Goal: Information Seeking & Learning: Find specific fact

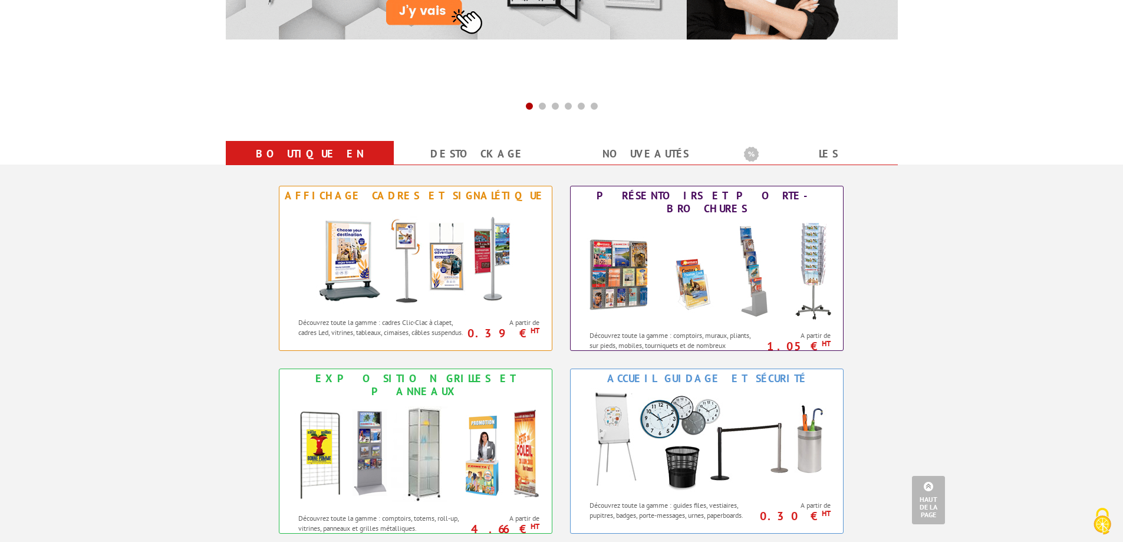
scroll to position [352, 0]
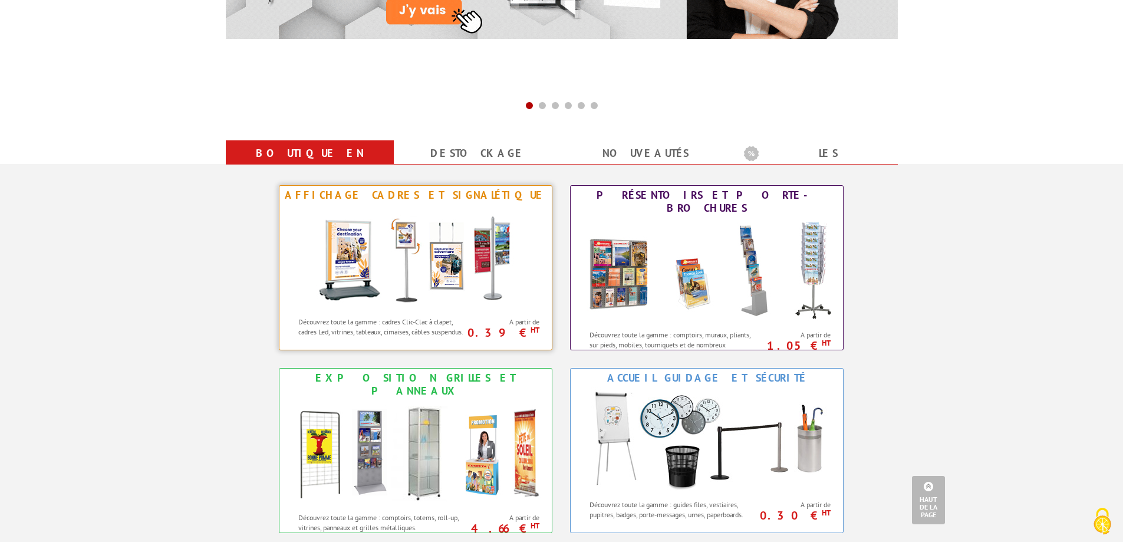
click at [377, 270] on img at bounding box center [416, 258] width 218 height 106
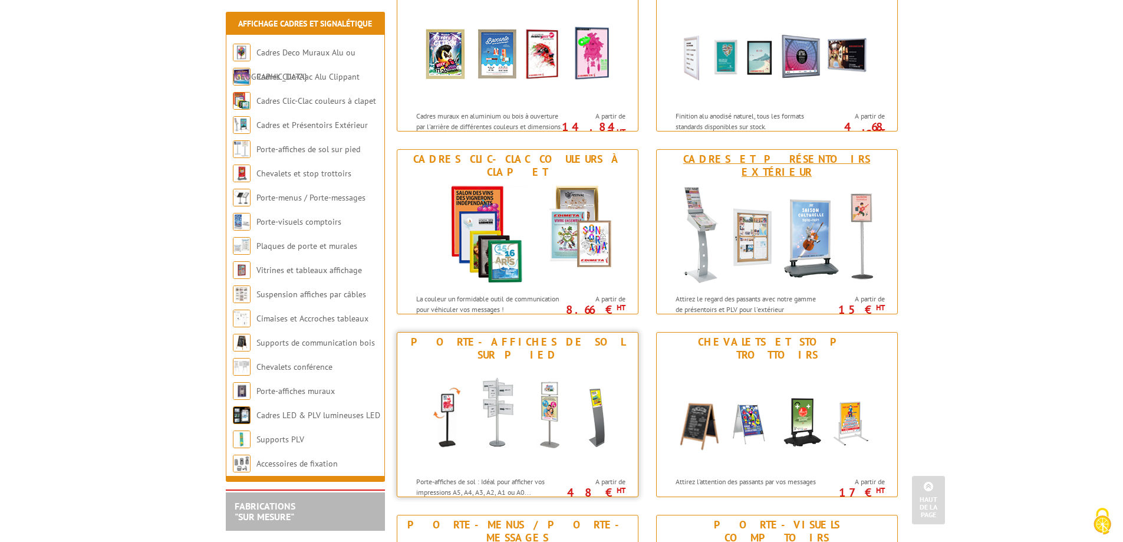
scroll to position [229, 0]
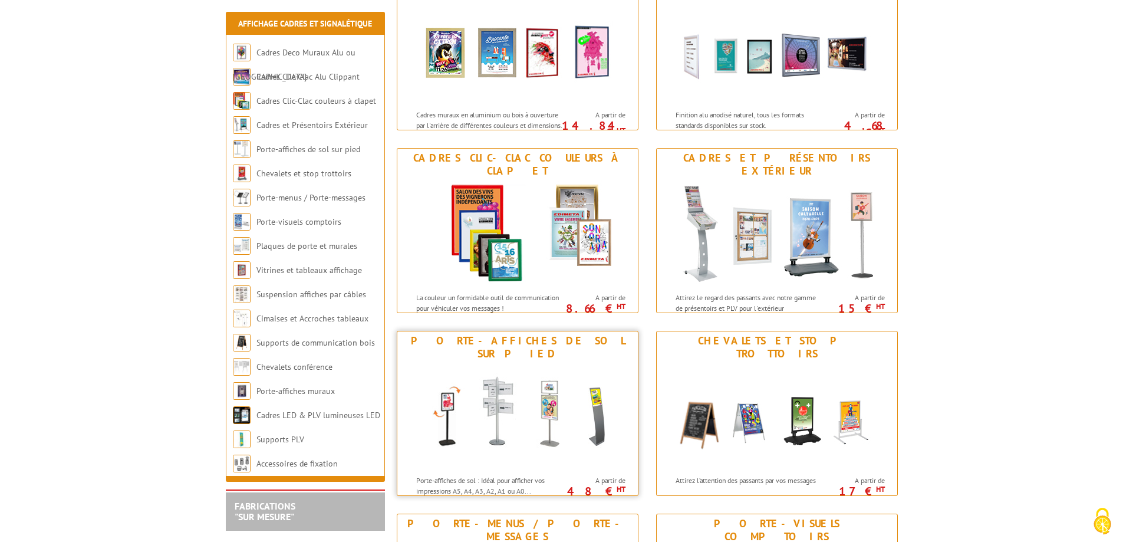
click at [493, 416] on img at bounding box center [517, 416] width 218 height 106
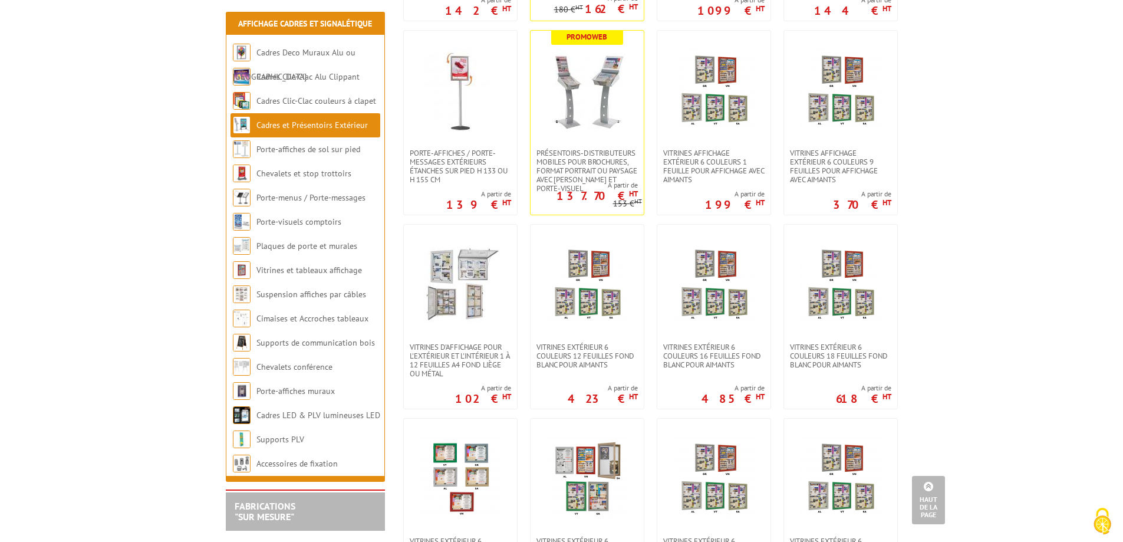
scroll to position [630, 0]
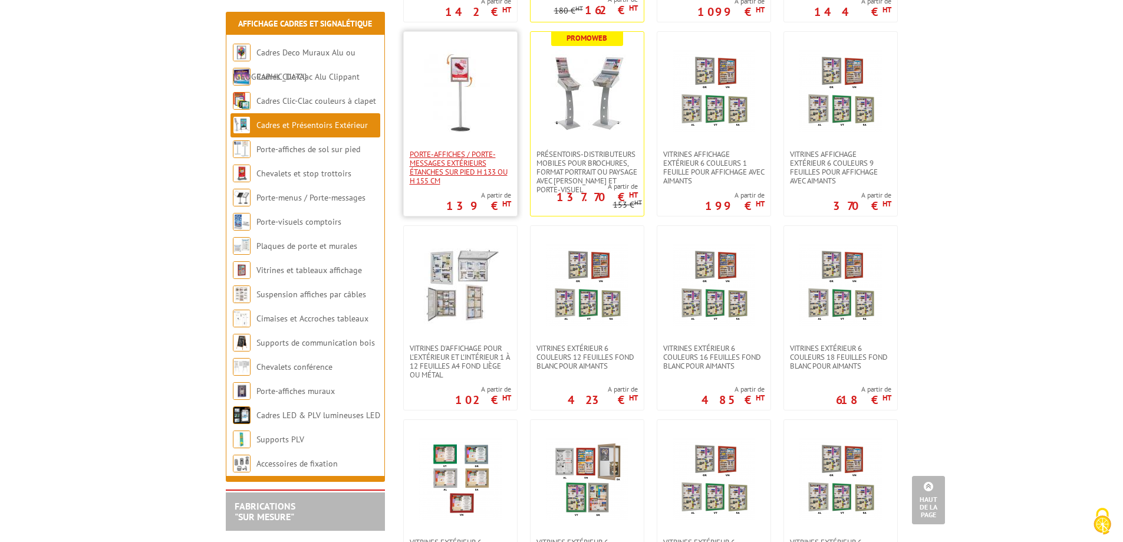
click at [438, 171] on span "Porte-affiches / Porte-messages extérieurs étanches sur pied h 133 ou h 155 cm" at bounding box center [460, 167] width 101 height 35
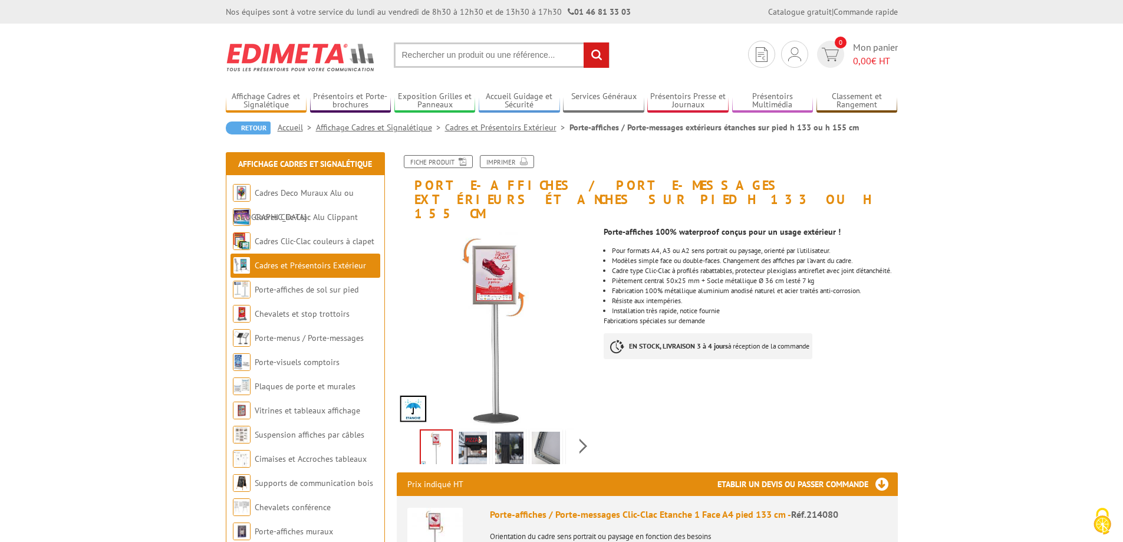
click at [431, 50] on input "text" at bounding box center [502, 54] width 216 height 25
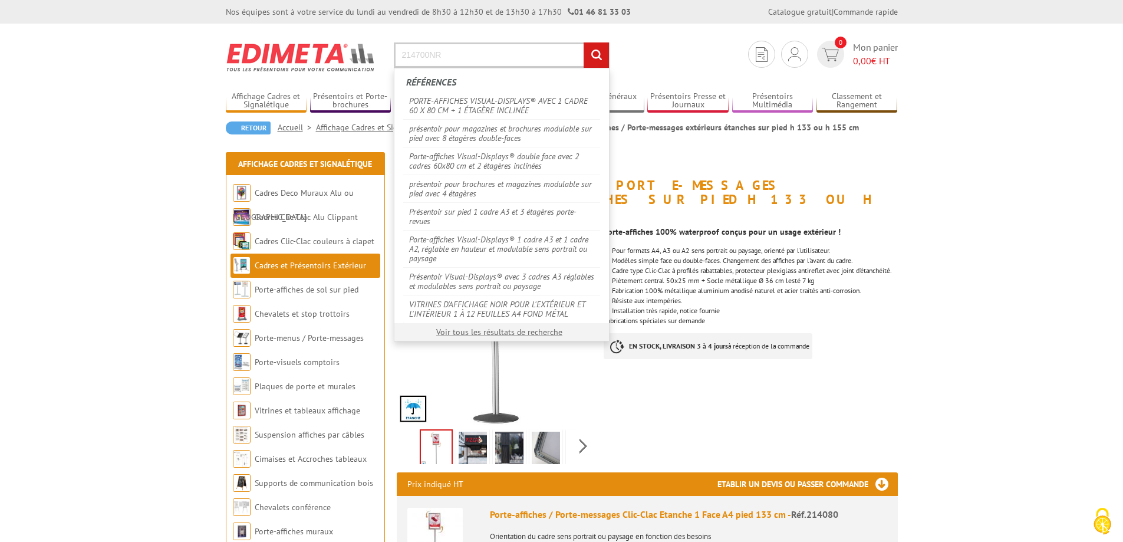
type input "214700NR"
click at [584, 42] on input "rechercher" at bounding box center [596, 54] width 25 height 25
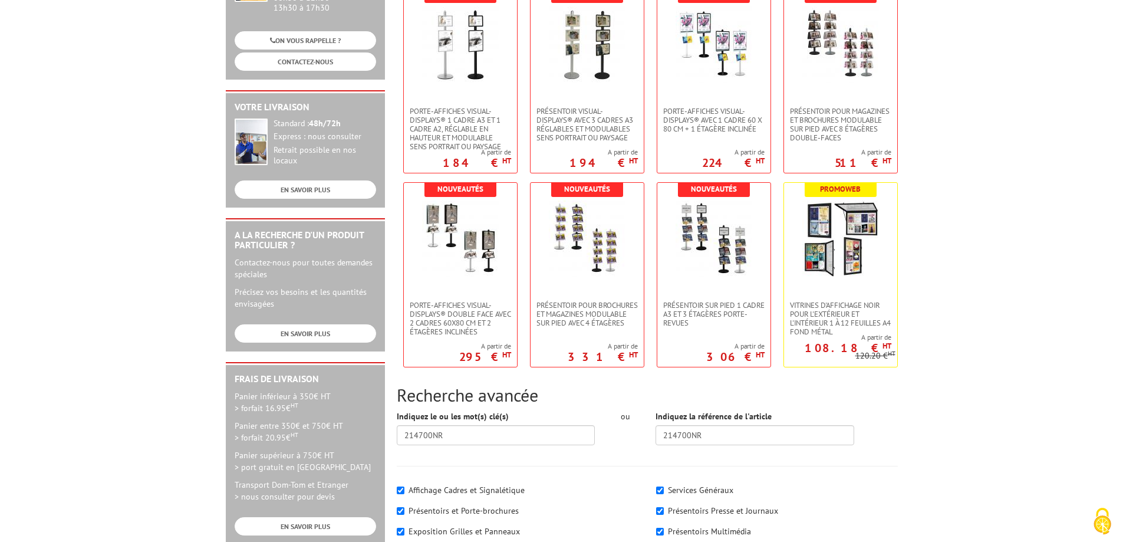
scroll to position [104, 0]
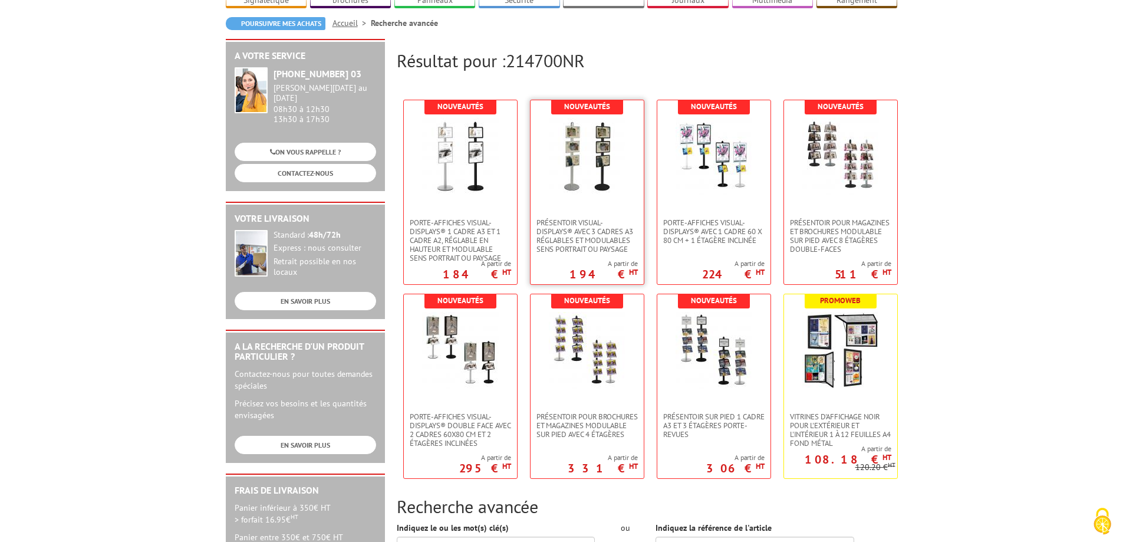
click at [583, 191] on img at bounding box center [587, 156] width 77 height 77
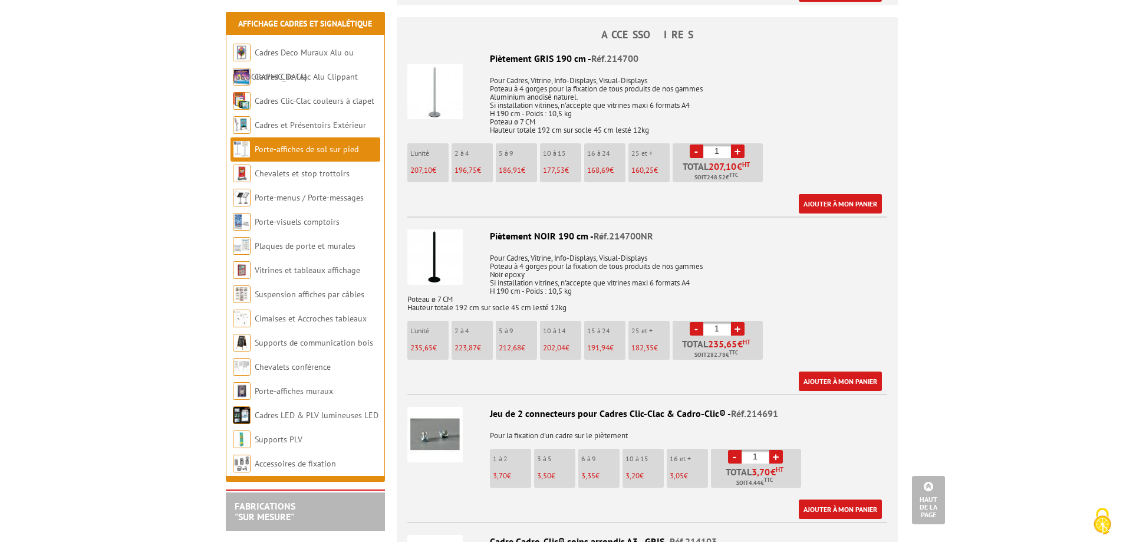
scroll to position [830, 0]
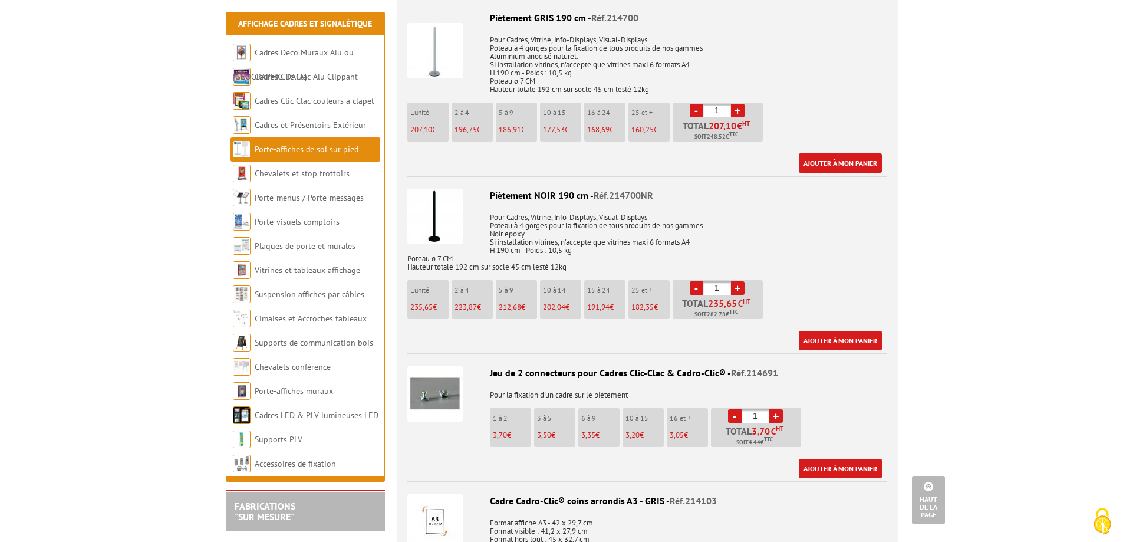
click at [510, 189] on div "Piètement NOIR 190 cm - Réf.214700NR" at bounding box center [647, 196] width 480 height 14
click at [450, 189] on img at bounding box center [434, 216] width 55 height 55
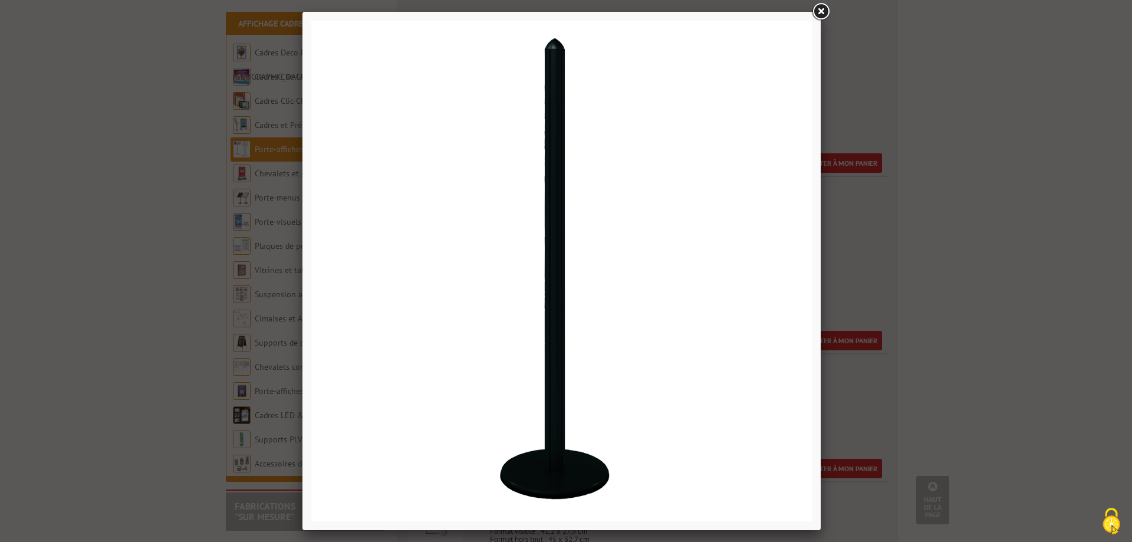
click at [828, 1] on link at bounding box center [820, 11] width 21 height 21
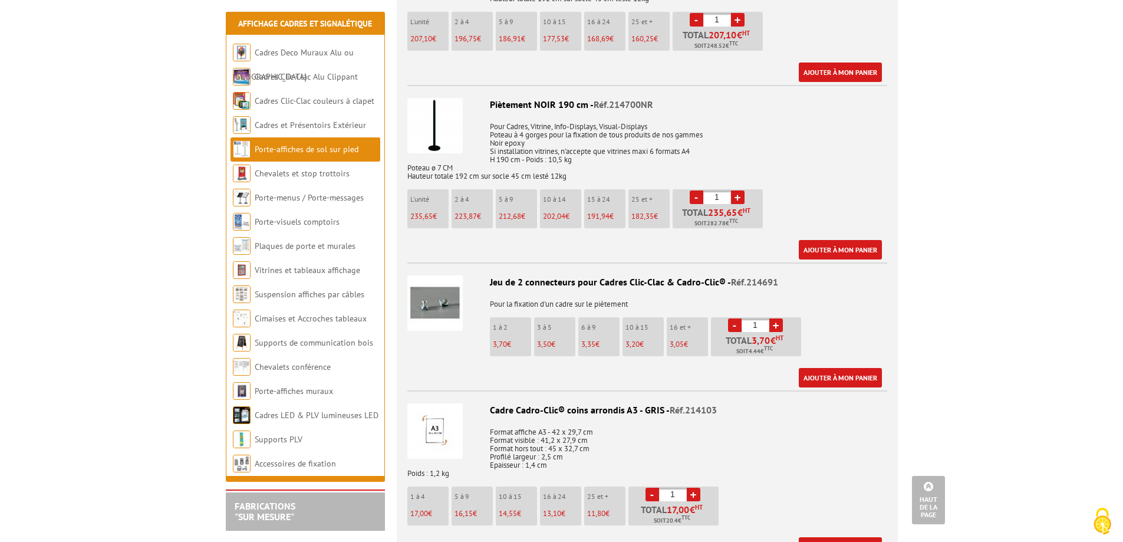
scroll to position [922, 0]
drag, startPoint x: 734, startPoint y: 266, endPoint x: 904, endPoint y: 111, distance: 229.5
click at [904, 111] on div "ACCESSOIRES Piètement GRIS 190 cm - Réf.214700 Pour Cadres, Vitrine, Info-Displ…" at bounding box center [647, 305] width 519 height 843
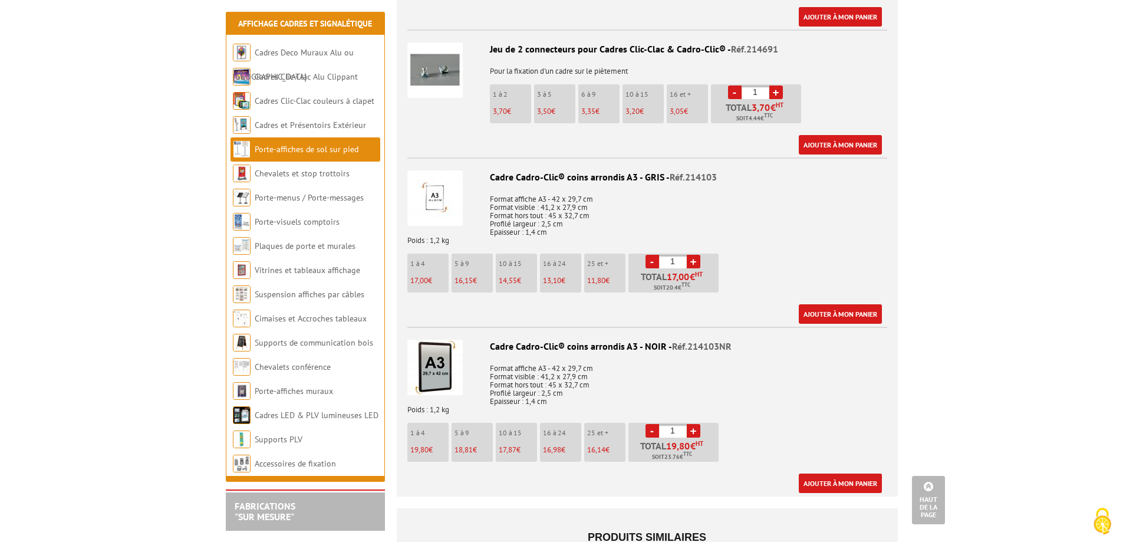
scroll to position [1147, 0]
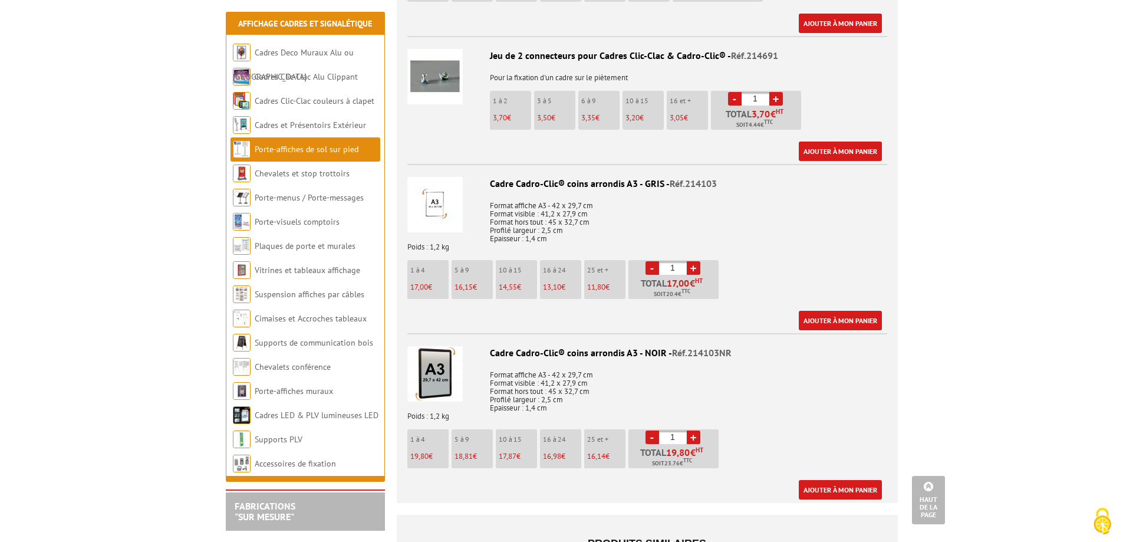
click at [441, 351] on img at bounding box center [434, 373] width 55 height 55
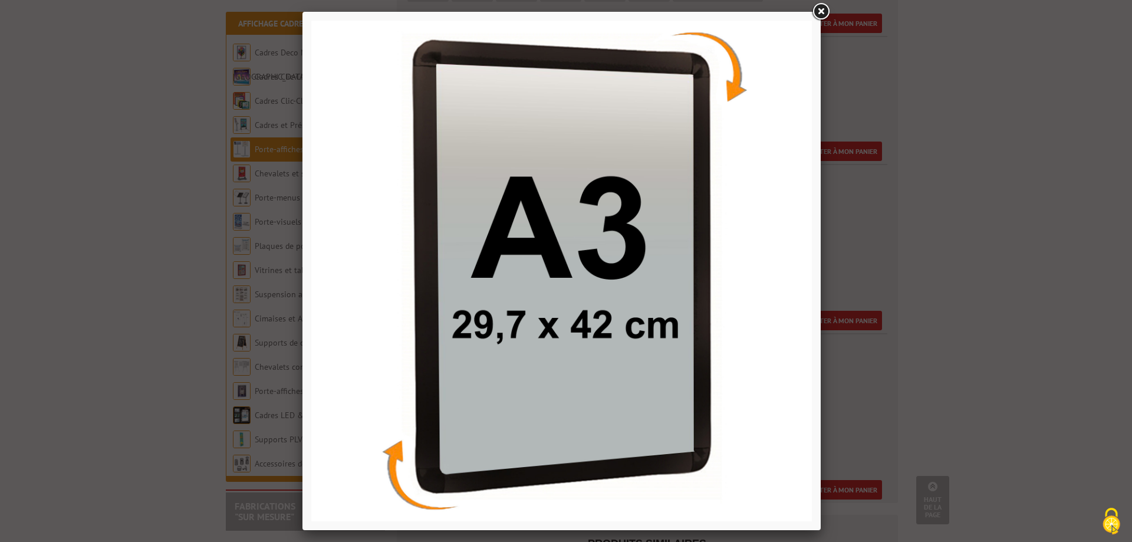
click at [813, 360] on div at bounding box center [561, 271] width 518 height 518
click at [859, 342] on div at bounding box center [566, 271] width 1132 height 542
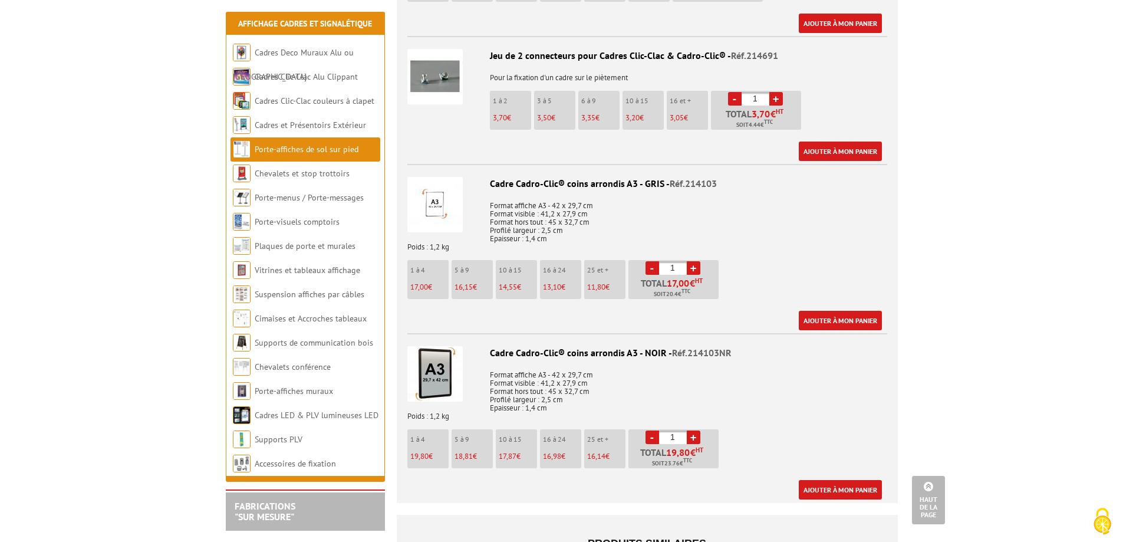
click at [564, 346] on div "Cadre Cadro-Clic® coins arrondis A3 - NOIR - Réf.214103NR" at bounding box center [647, 353] width 480 height 14
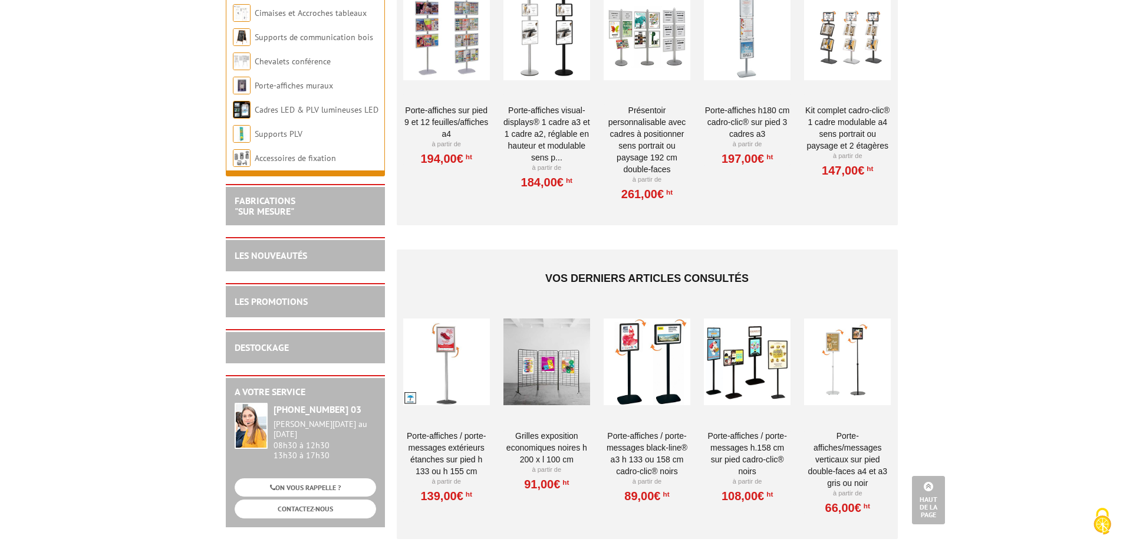
scroll to position [1738, 0]
